Goal: Find specific page/section: Find specific page/section

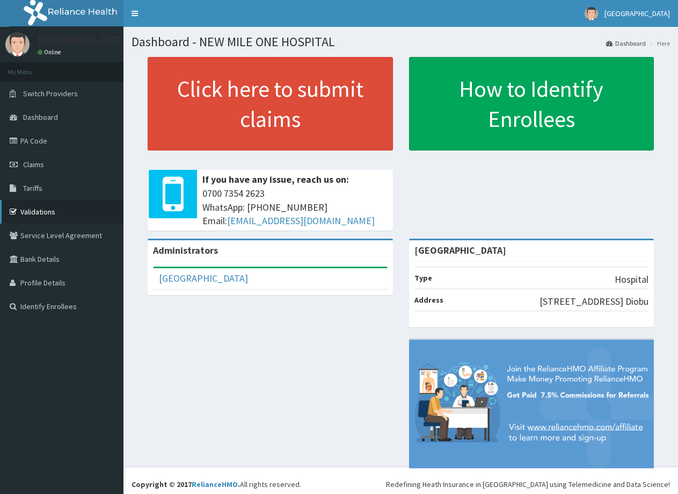
click at [39, 215] on link "Validations" at bounding box center [62, 212] width 124 height 24
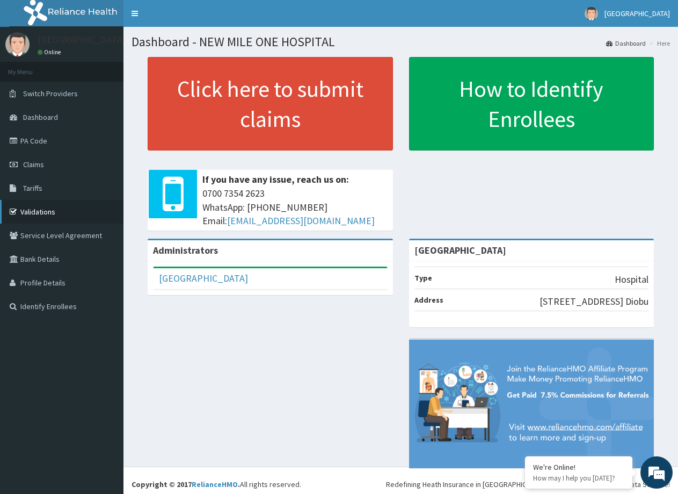
click at [53, 217] on link "Validations" at bounding box center [62, 212] width 124 height 24
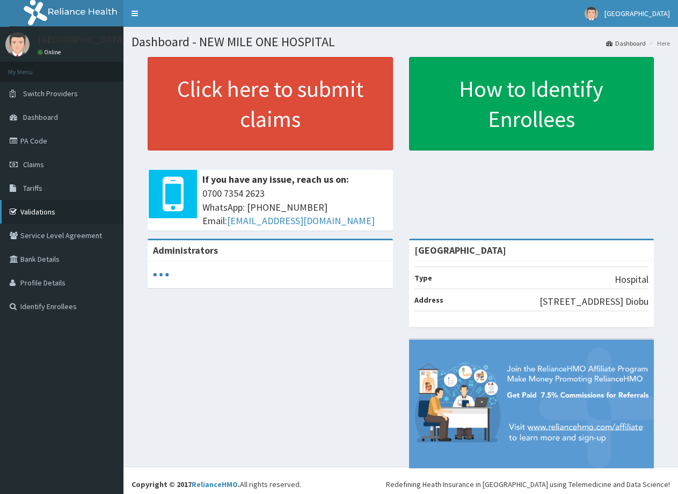
click at [44, 215] on link "Validations" at bounding box center [62, 212] width 124 height 24
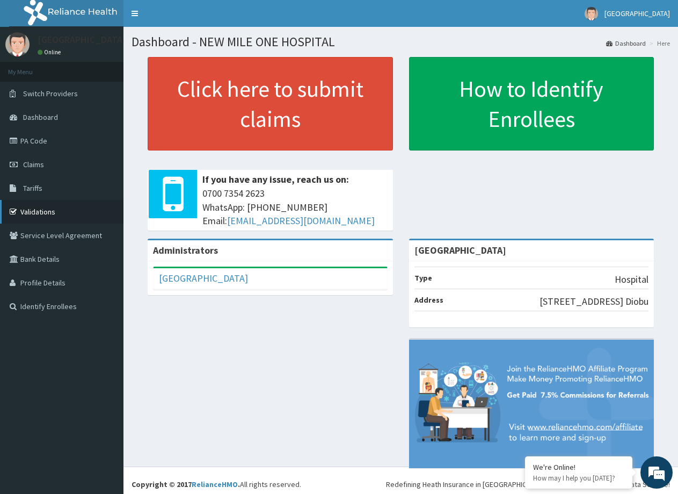
click at [54, 213] on link "Validations" at bounding box center [62, 212] width 124 height 24
click at [52, 218] on link "Validations" at bounding box center [62, 212] width 124 height 24
